Goal: Navigation & Orientation: Find specific page/section

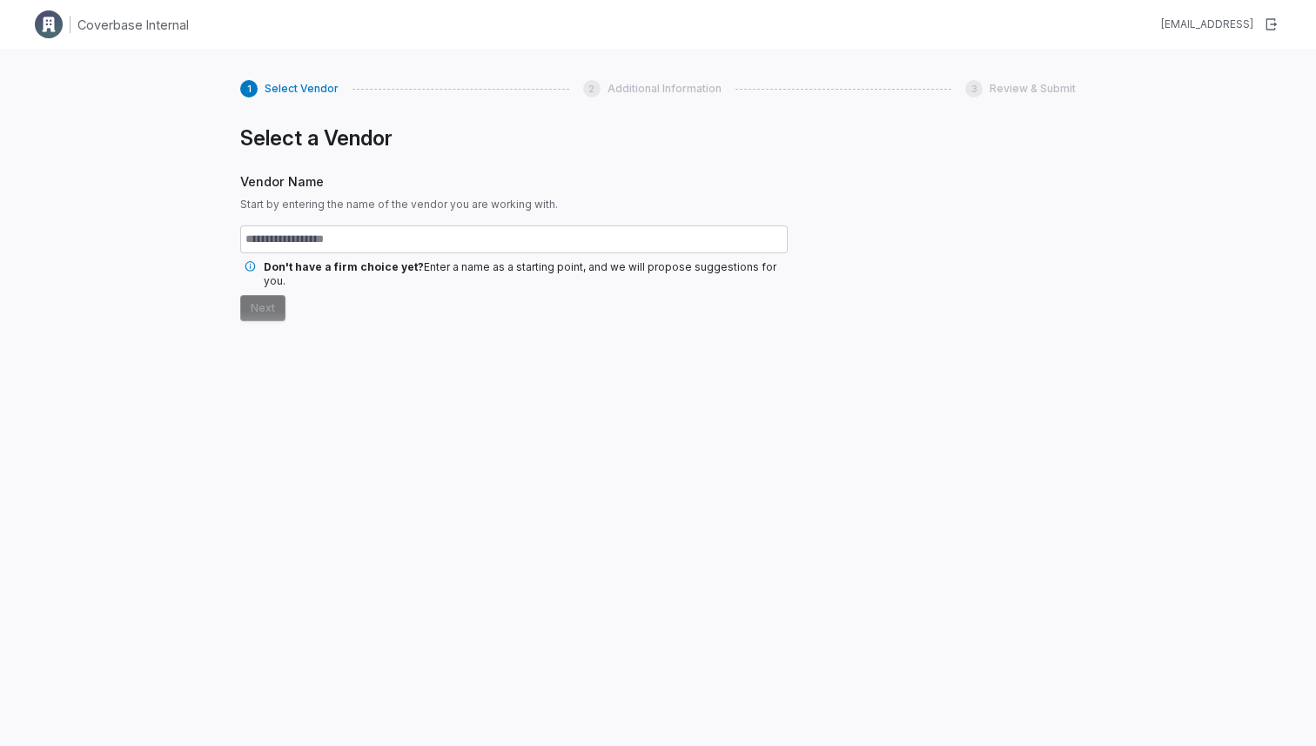
click at [1010, 339] on div at bounding box center [945, 411] width 260 height 572
click at [171, 109] on div "1 Select Vendor 2 Additional Information 3 Review & Submit Select a Vendor Vend…" at bounding box center [658, 422] width 1316 height 746
click at [44, 17] on img at bounding box center [49, 24] width 28 height 28
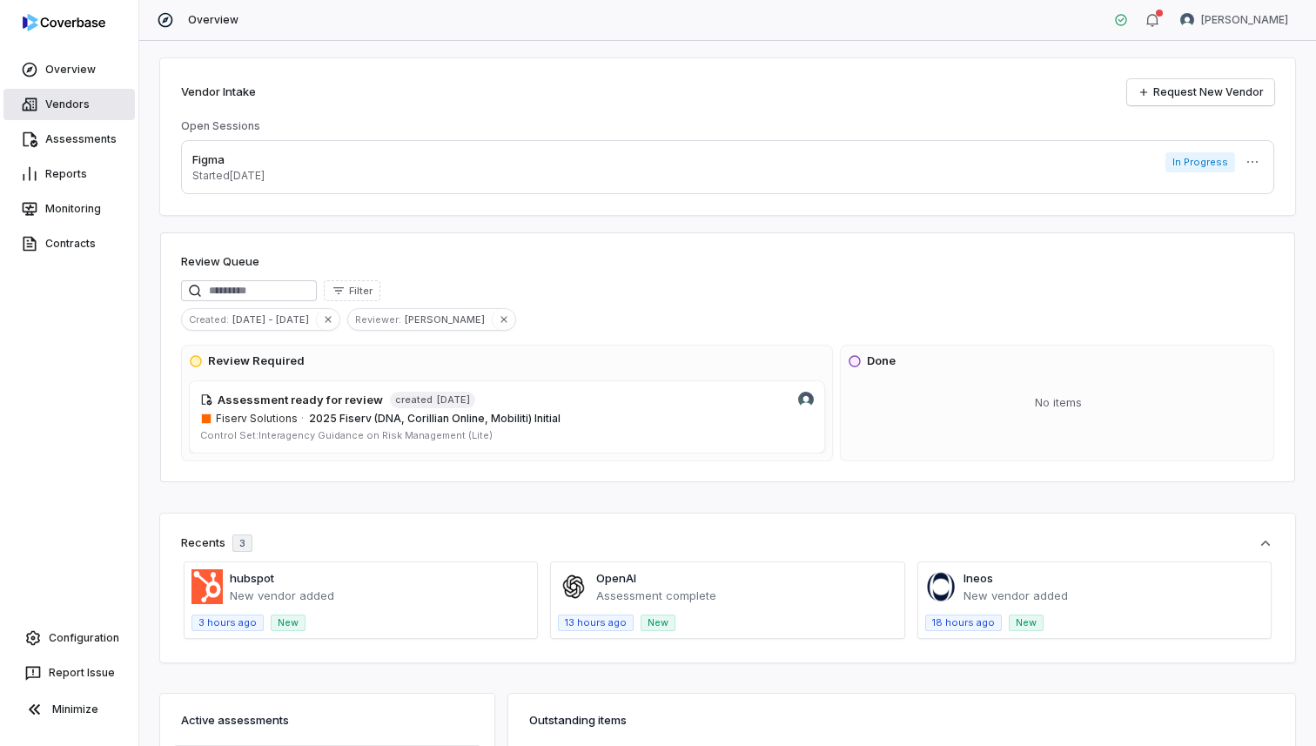
click at [86, 104] on link "Vendors" at bounding box center [68, 104] width 131 height 31
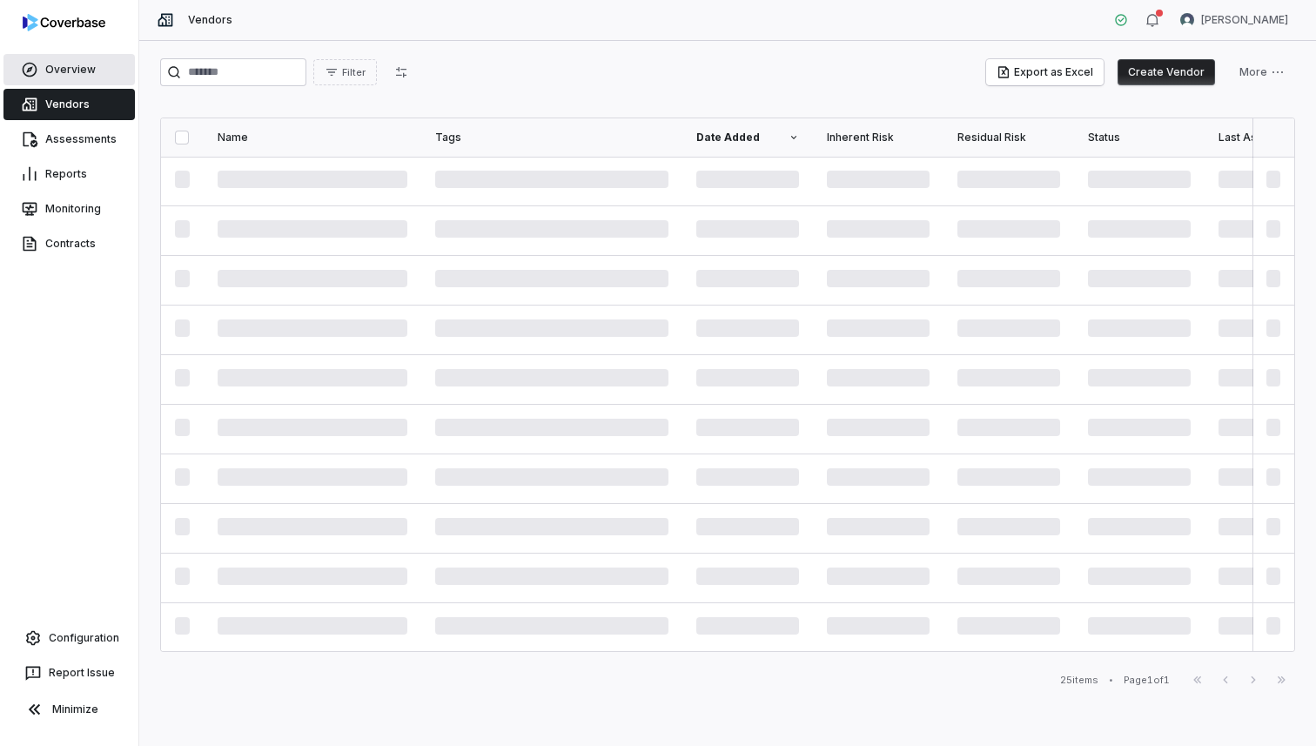
click at [77, 76] on link "Overview" at bounding box center [68, 69] width 131 height 31
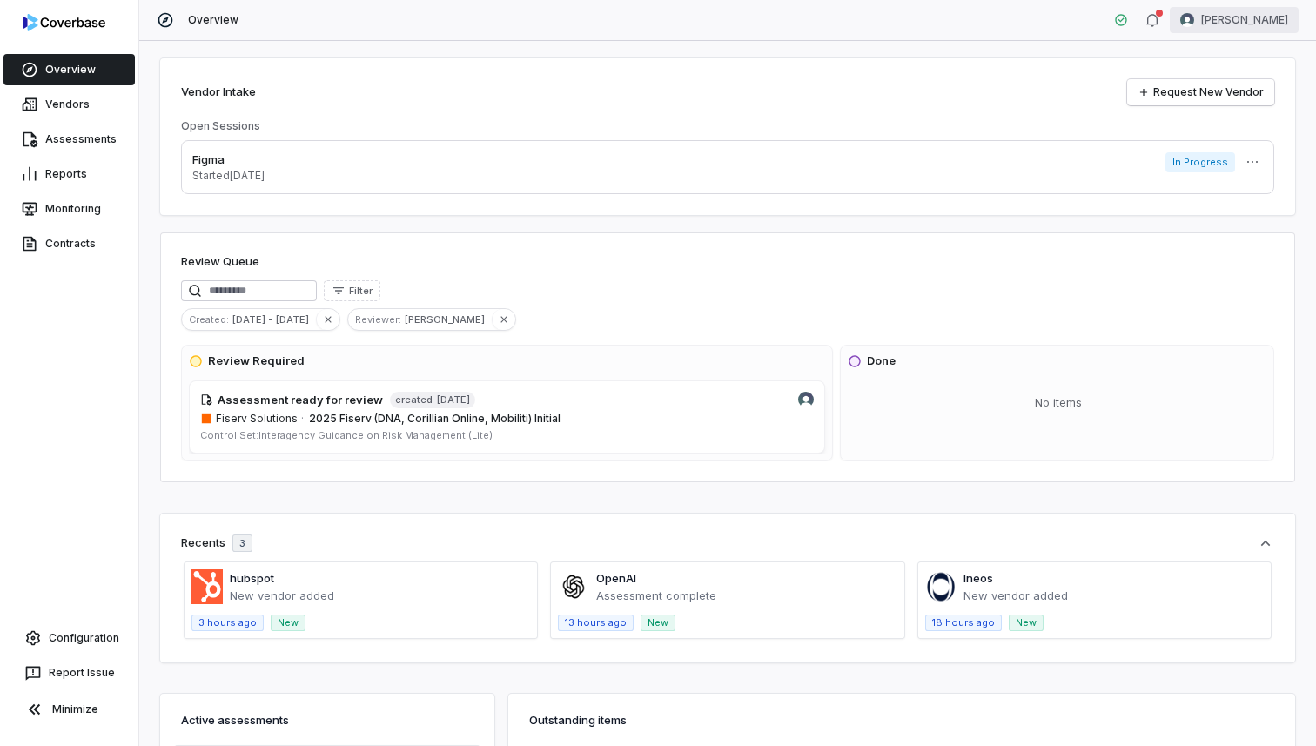
click at [1239, 23] on html "Overview Vendors Assessments Reports Monitoring Contracts Configuration Report …" at bounding box center [658, 373] width 1316 height 746
click at [209, 590] on html "Overview Vendors Assessments Reports Monitoring Contracts Configuration Report …" at bounding box center [658, 373] width 1316 height 746
click at [533, 499] on div "Vendor Intake Request New Vendor Open Sessions Figma Started [DATE] In Progress…" at bounding box center [727, 393] width 1177 height 705
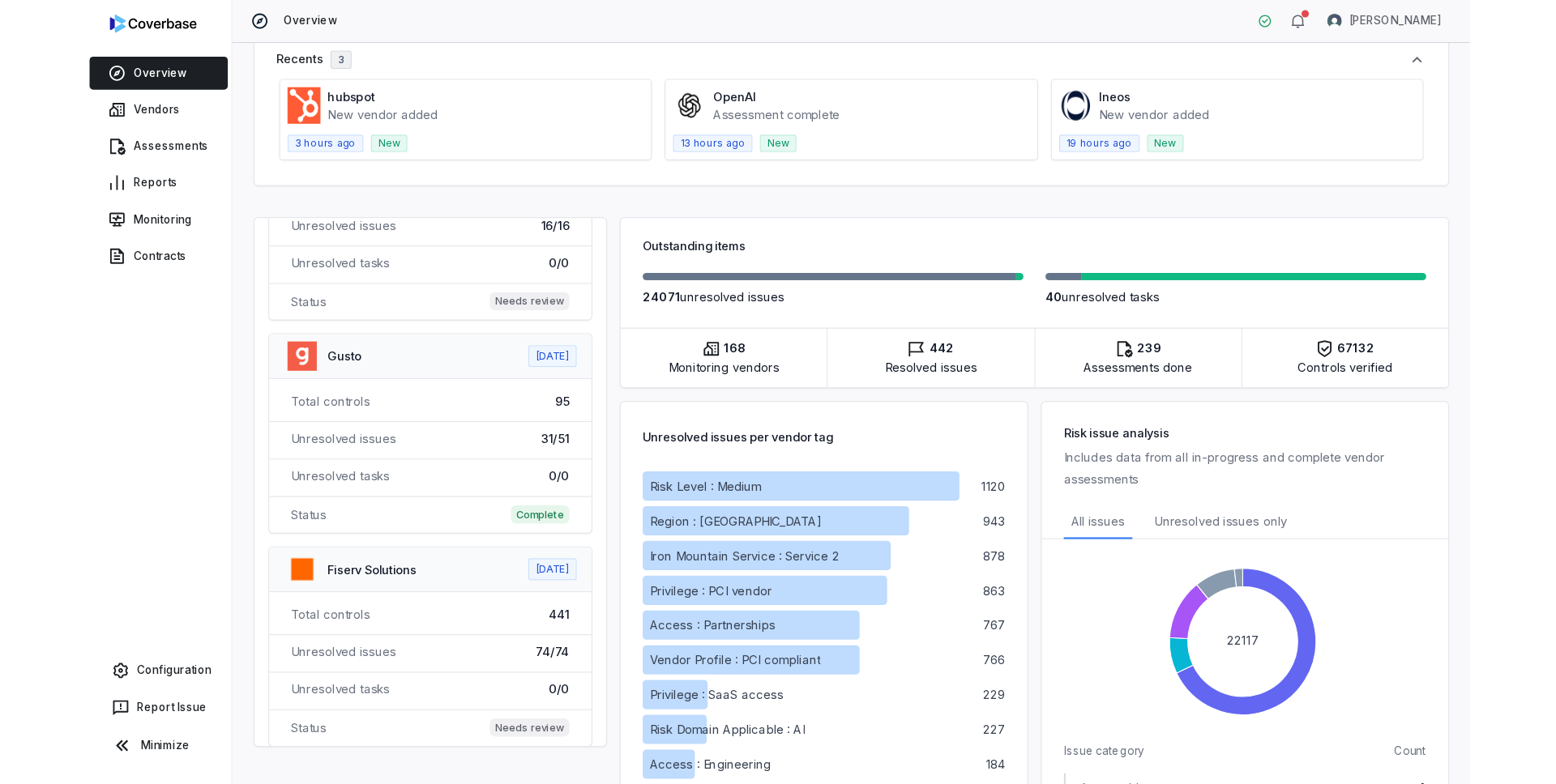
scroll to position [1485, 0]
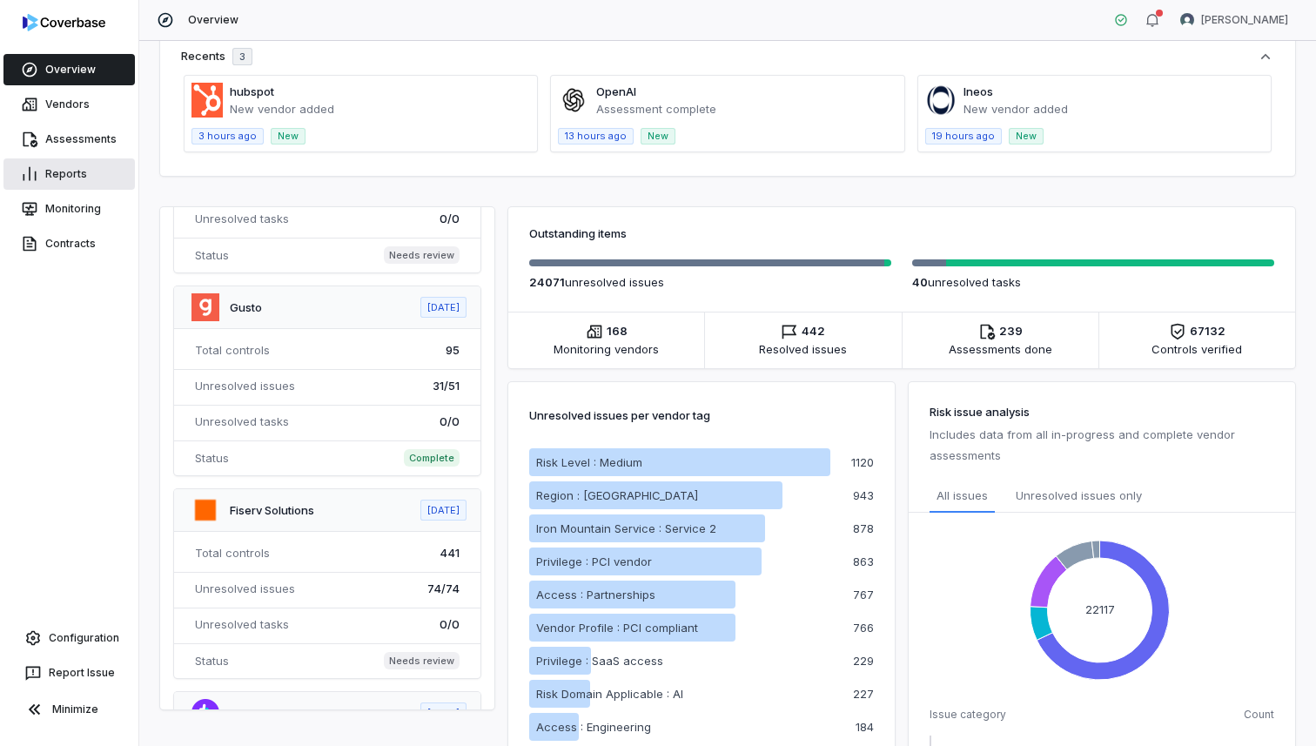
click at [70, 182] on link "Reports" at bounding box center [68, 173] width 131 height 31
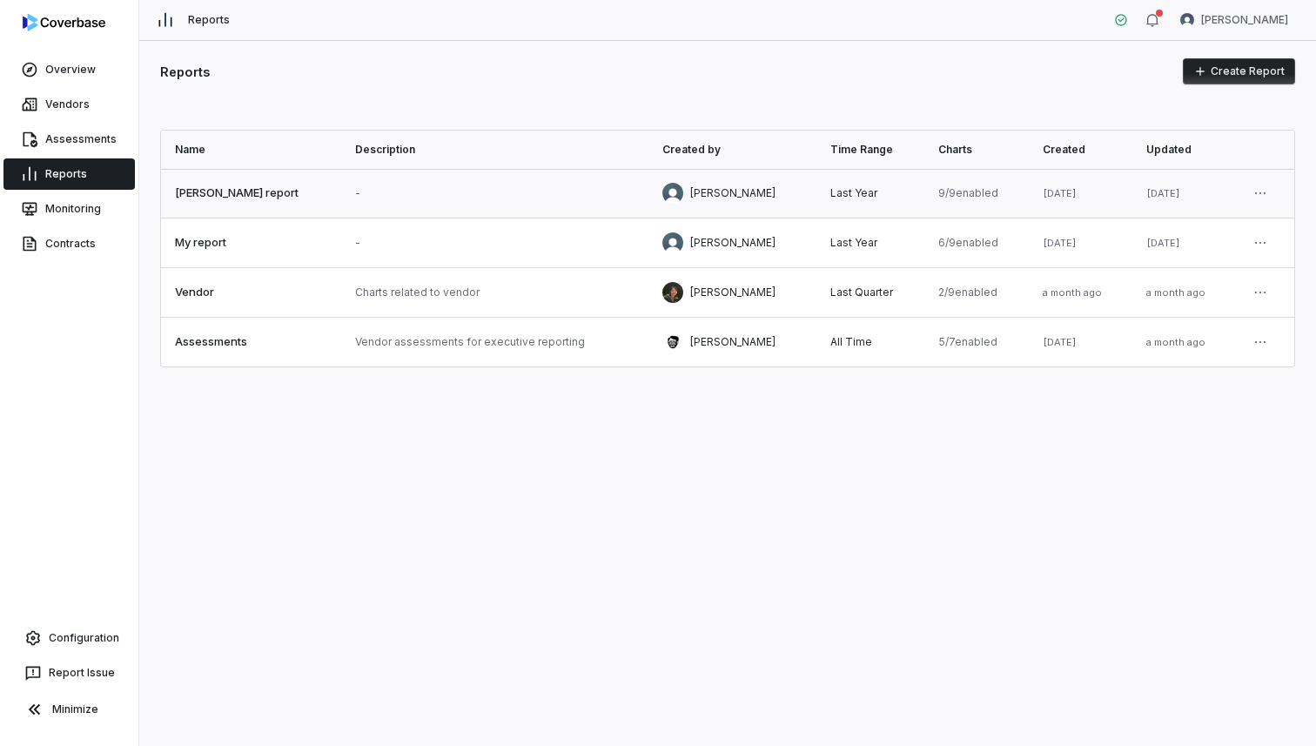
click at [385, 196] on link at bounding box center [494, 193] width 307 height 49
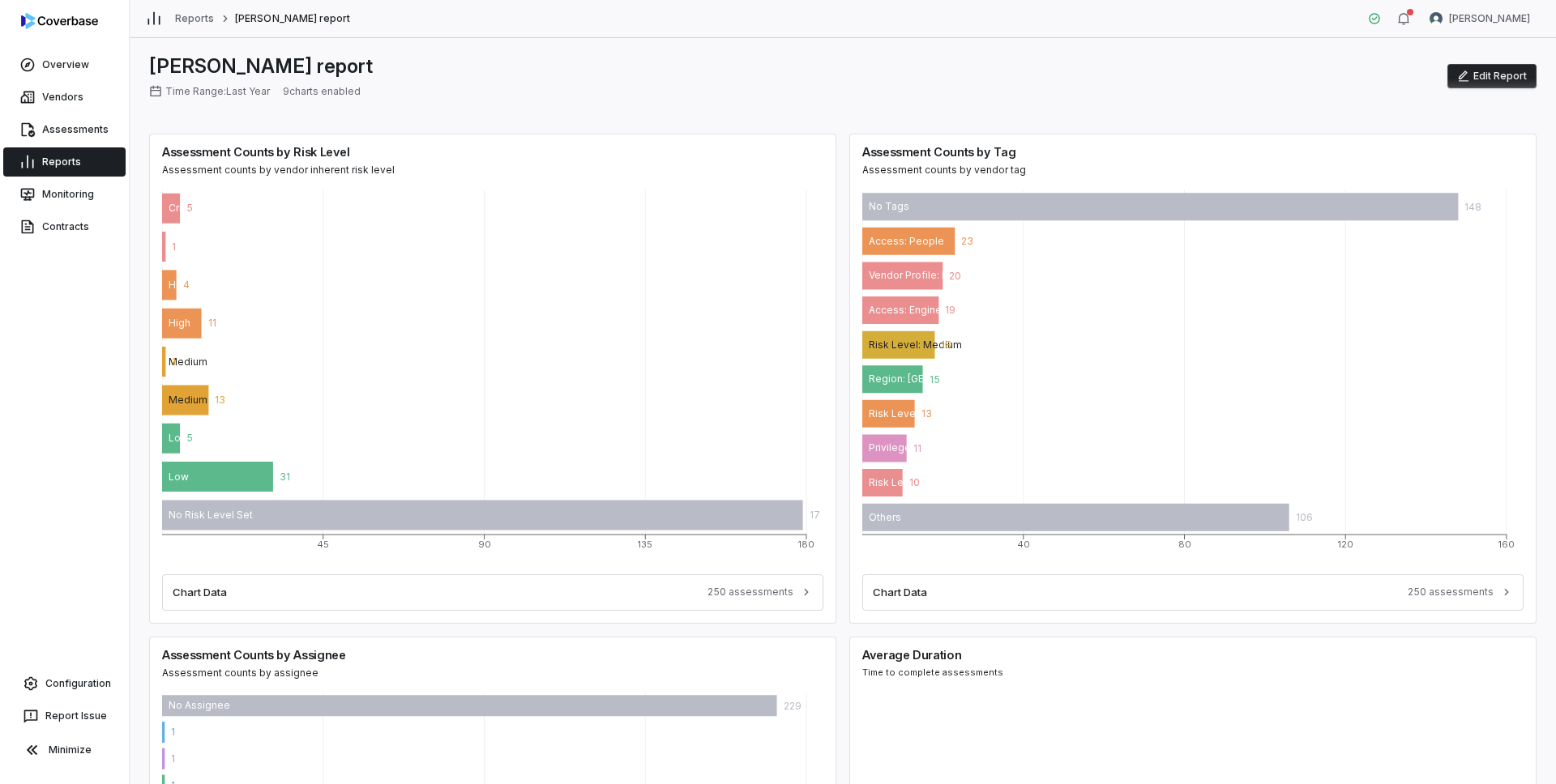
click at [817, 114] on div "[PERSON_NAME] report Time Range: Last Year 9 charts enabled Edit Report Assessm…" at bounding box center [843, 411] width 1427 height 746
click at [75, 71] on link "Overview" at bounding box center [63, 64] width 122 height 29
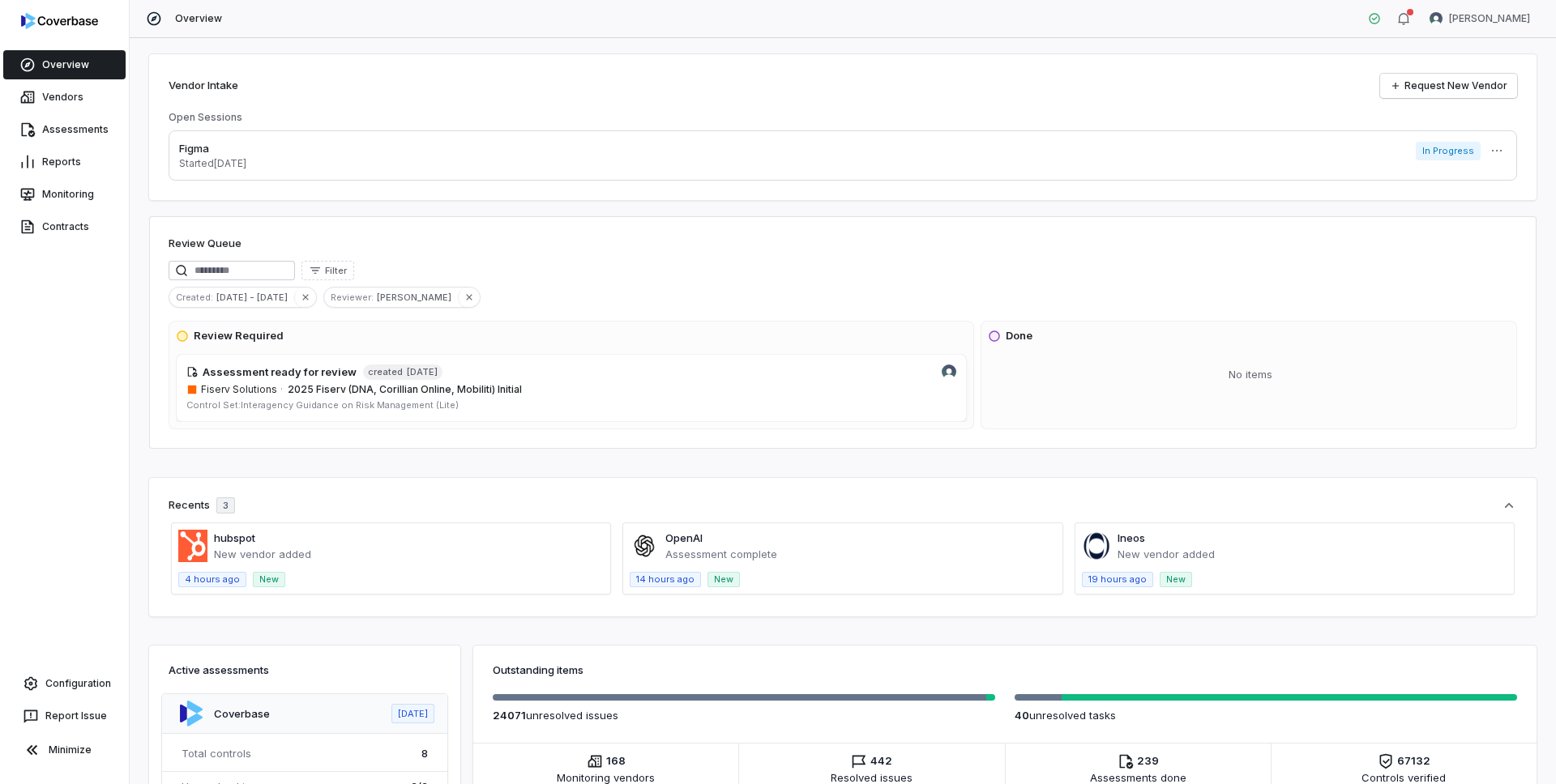
click at [521, 470] on div "Vendor Intake Request New Vendor Open Sessions Figma Started [DATE] In Progress…" at bounding box center [843, 411] width 1427 height 746
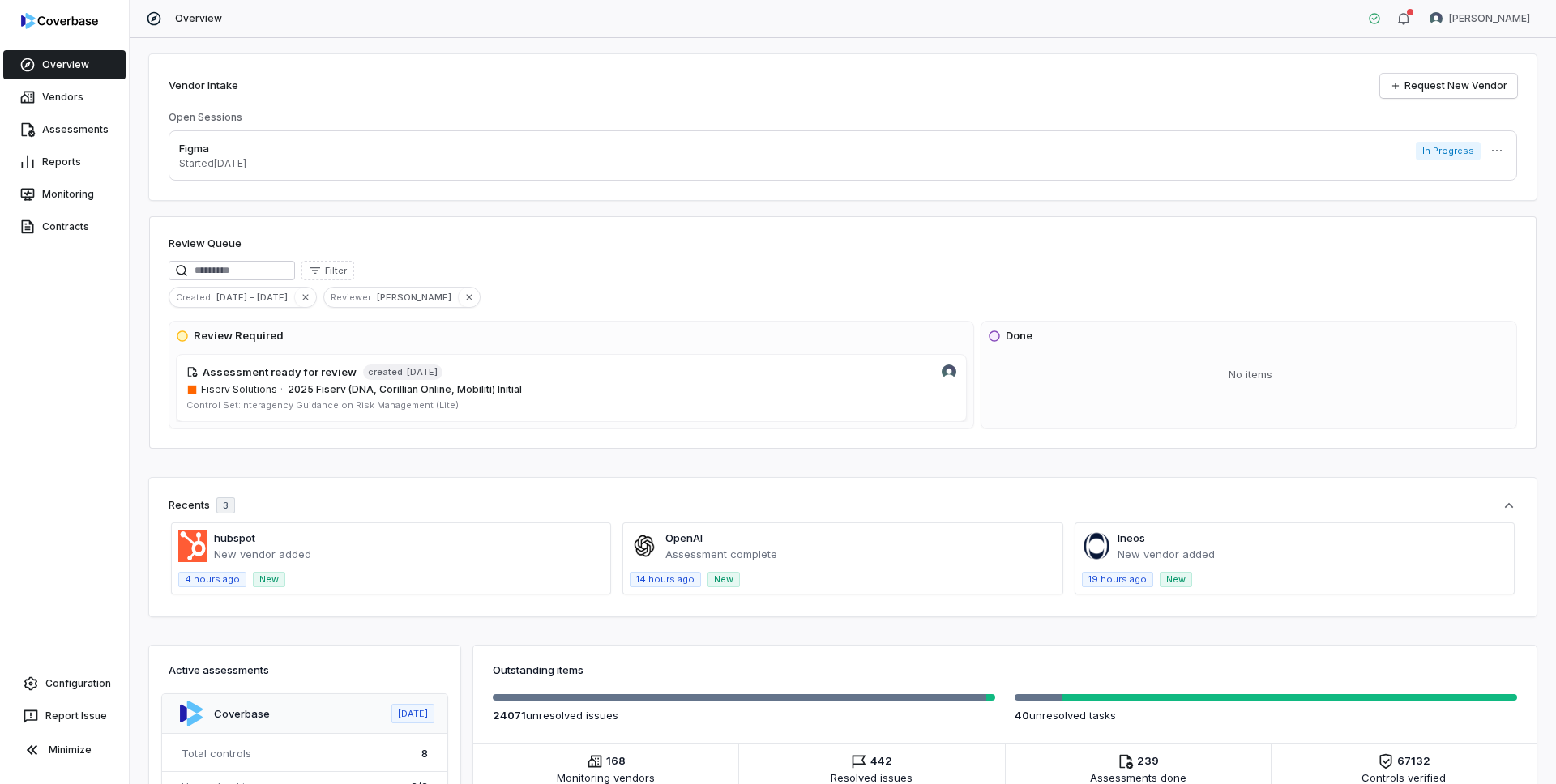
click at [521, 470] on div "Vendor Intake Request New Vendor Open Sessions Figma Started [DATE] In Progress…" at bounding box center [843, 411] width 1427 height 746
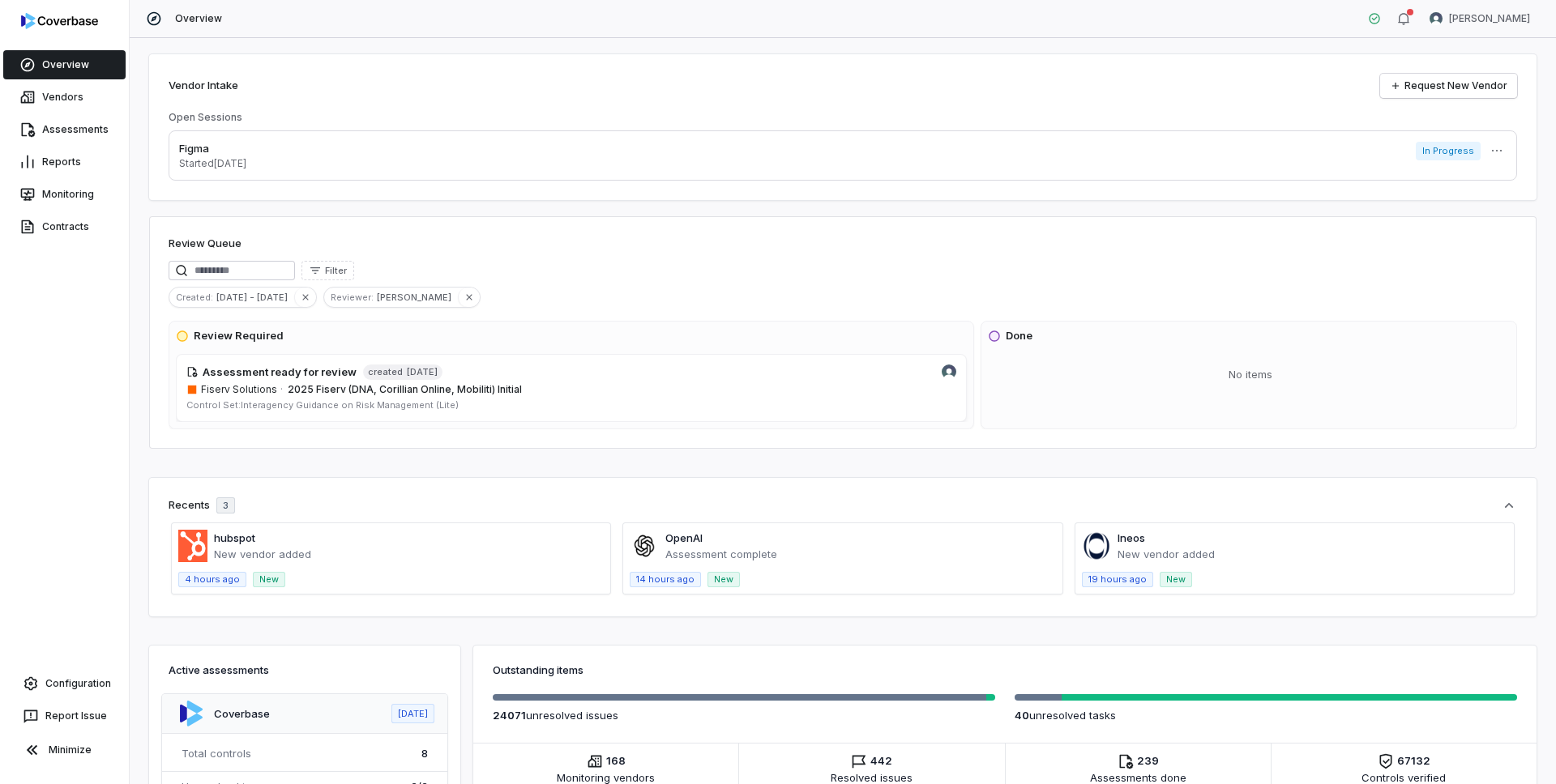
click at [802, 451] on div "Vendor Intake Request New Vendor Open Sessions Figma Started [DATE] In Progress…" at bounding box center [843, 411] width 1427 height 746
click at [364, 476] on div "Vendor Intake Request New Vendor Open Sessions Figma Started [DATE] In Progress…" at bounding box center [843, 411] width 1427 height 746
click at [165, 459] on div "Vendor Intake Request New Vendor Open Sessions Figma Started [DATE] In Progress…" at bounding box center [843, 411] width 1427 height 746
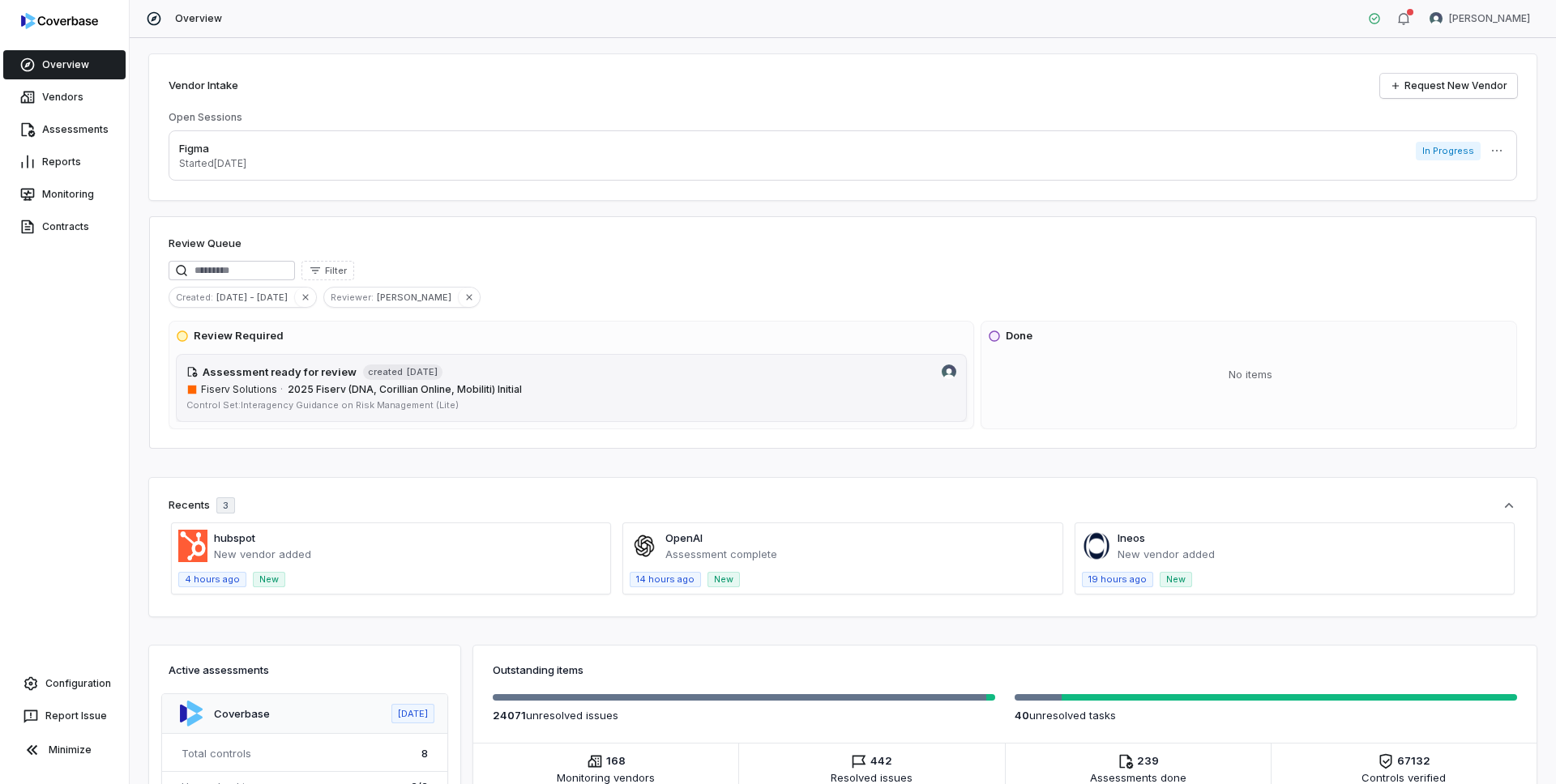
click at [513, 375] on div "Assessment ready for review created [DATE]" at bounding box center [571, 372] width 770 height 16
